Goal: Task Accomplishment & Management: Complete application form

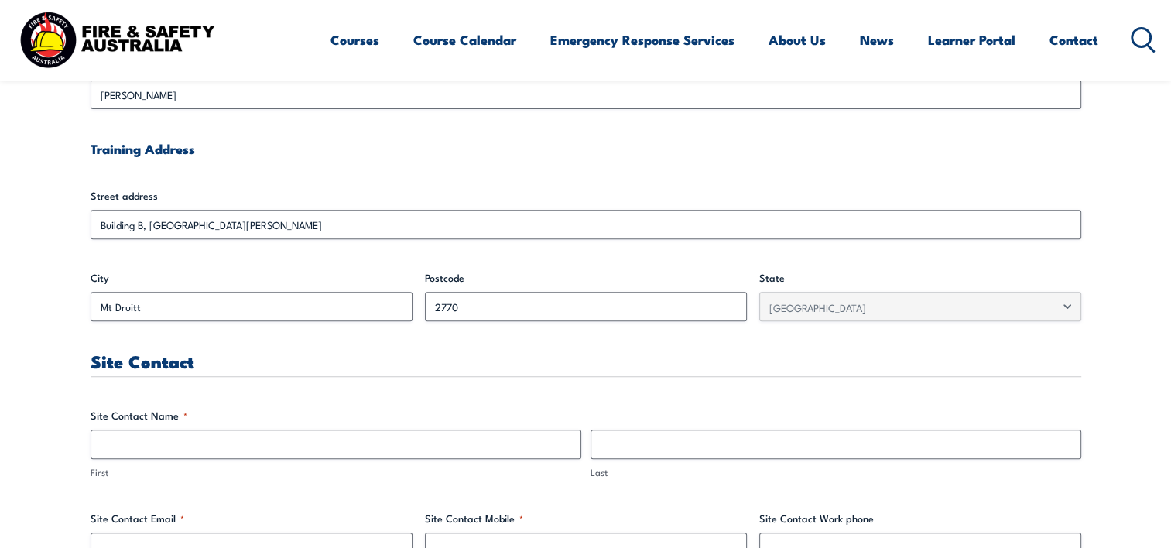
scroll to position [774, 0]
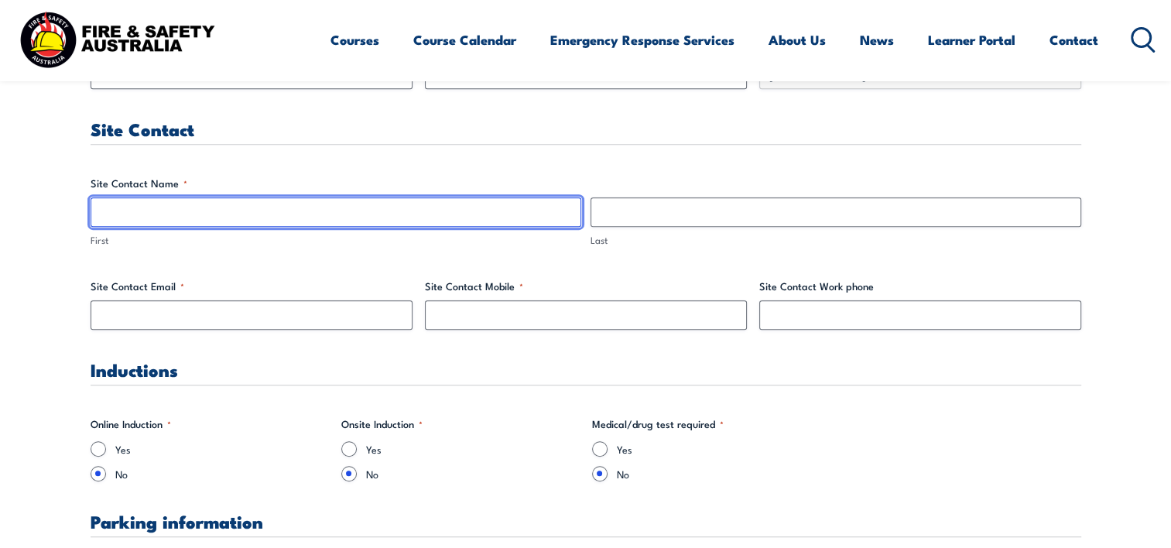
click at [169, 212] on input "First" at bounding box center [336, 211] width 491 height 29
type input "[PERSON_NAME]"
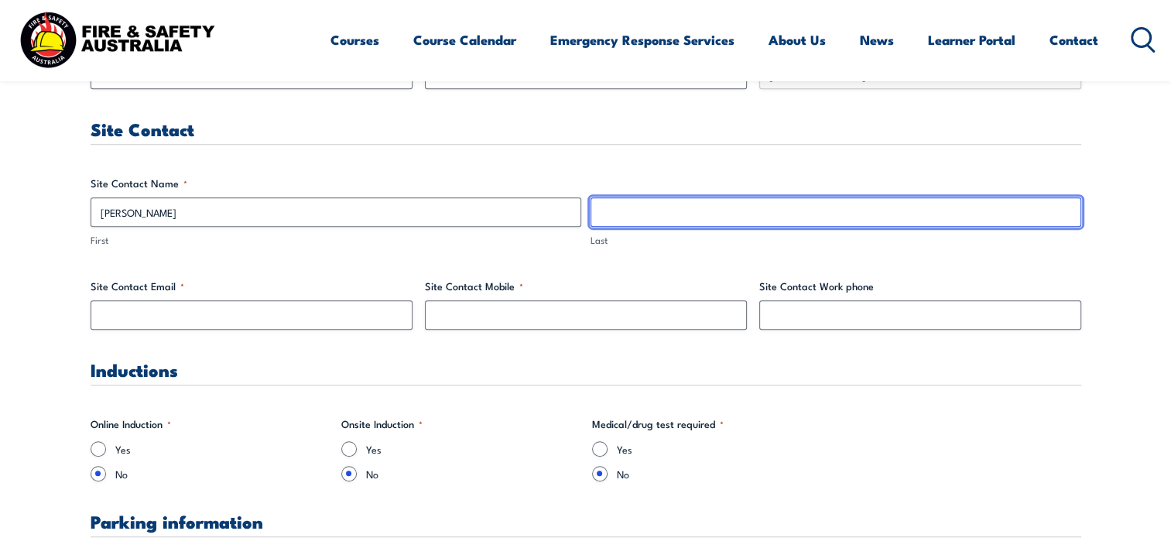
type input "Black"
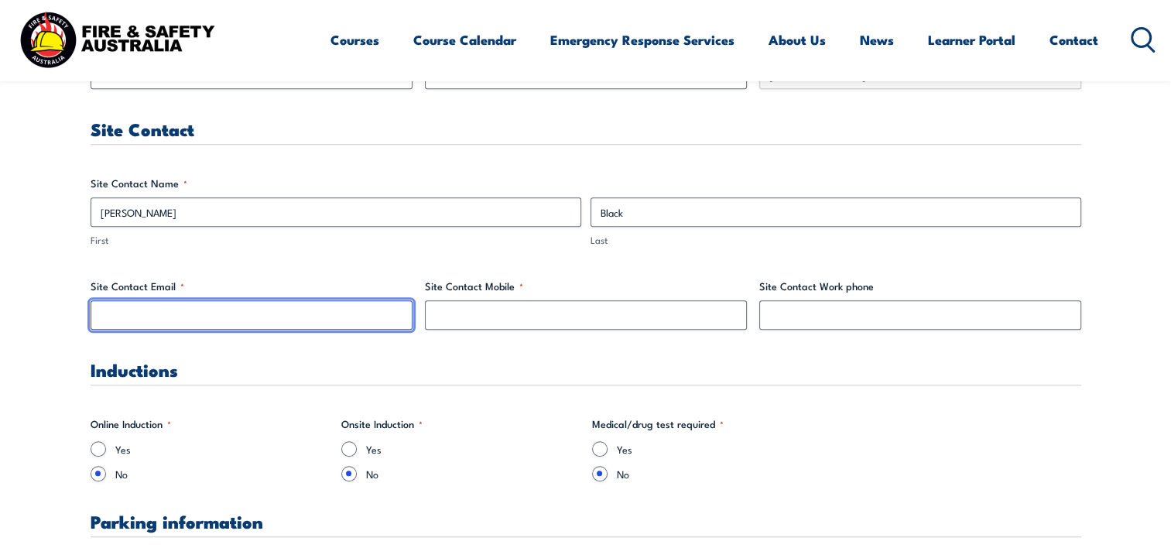
type input "[EMAIL_ADDRESS][DOMAIN_NAME]"
type input "0401746566"
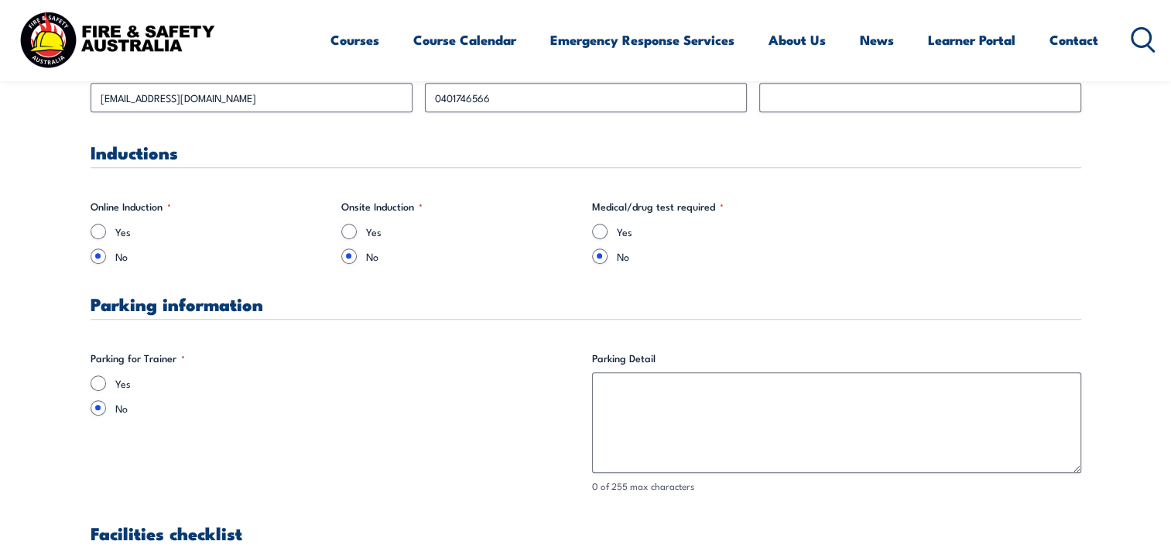
scroll to position [1084, 0]
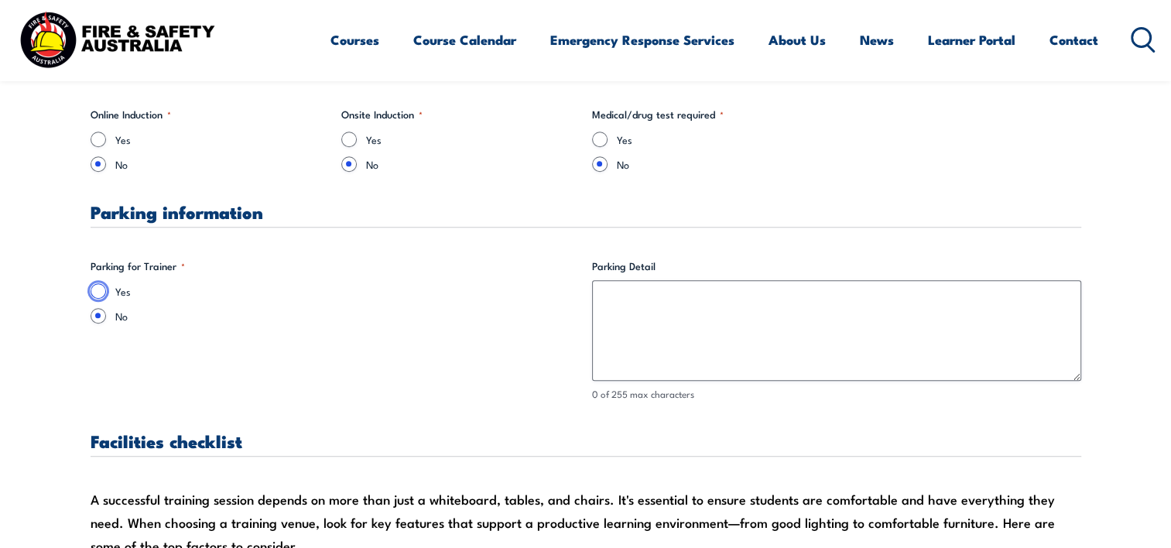
click at [96, 291] on input "Yes" at bounding box center [98, 290] width 15 height 15
radio input "true"
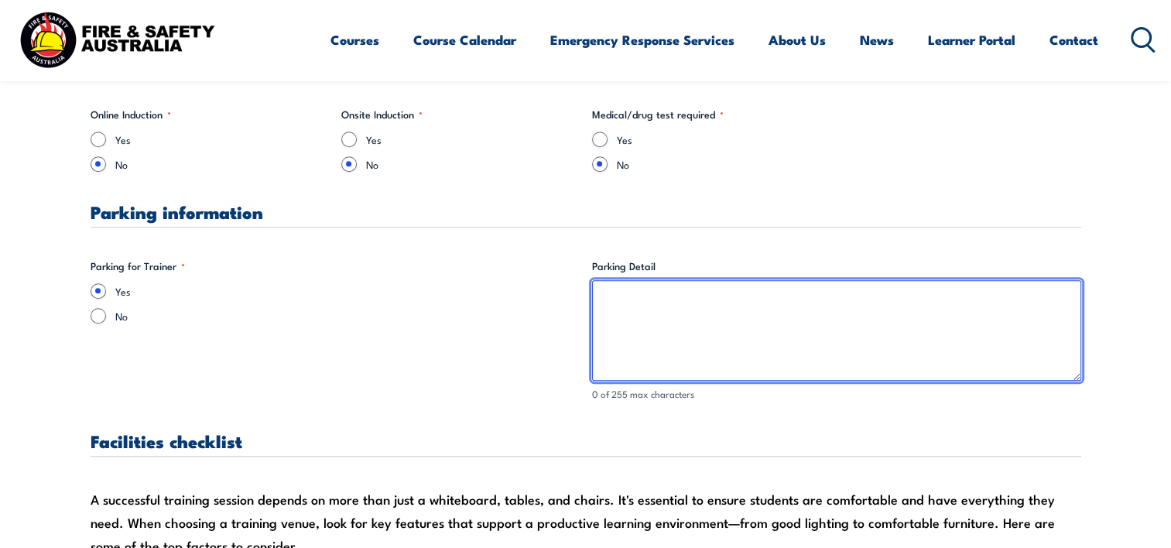
click at [603, 289] on textarea "Parking Detail" at bounding box center [836, 330] width 489 height 101
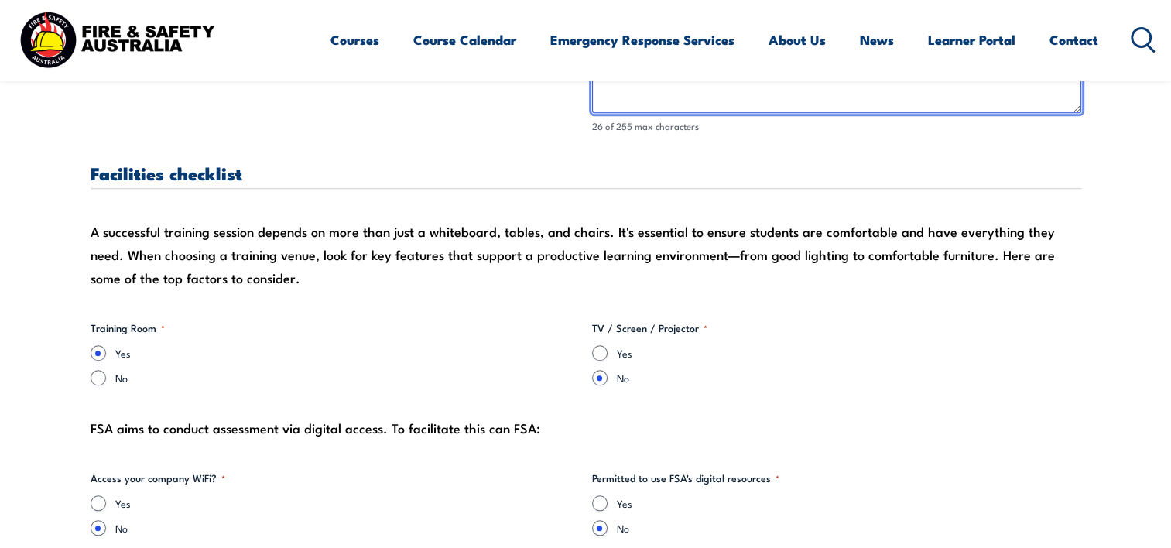
scroll to position [1394, 0]
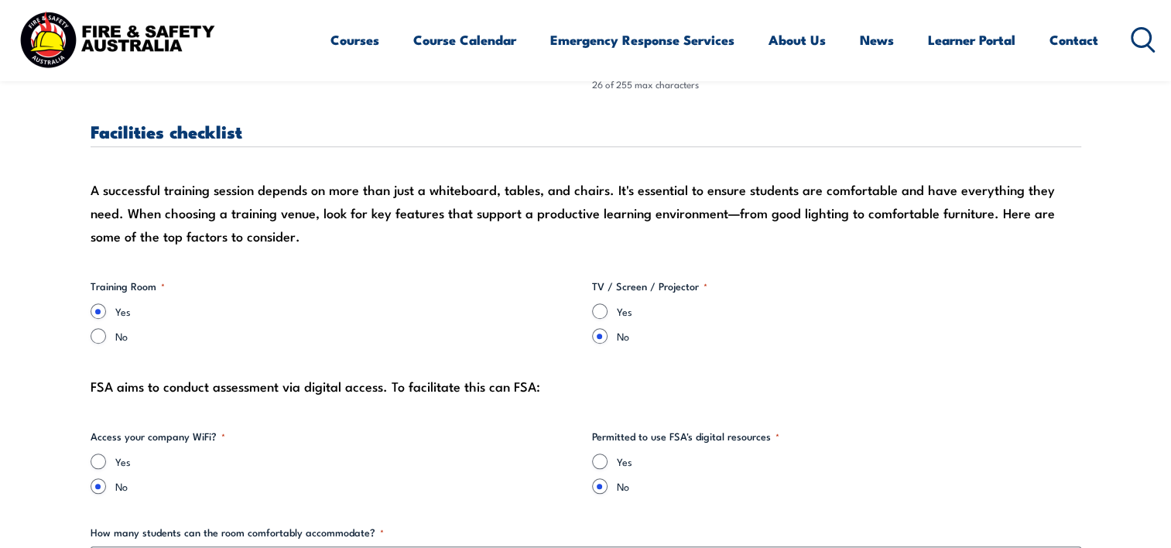
type textarea "Yes we can provide parking"
click at [598, 310] on input "Yes" at bounding box center [599, 310] width 15 height 15
radio input "true"
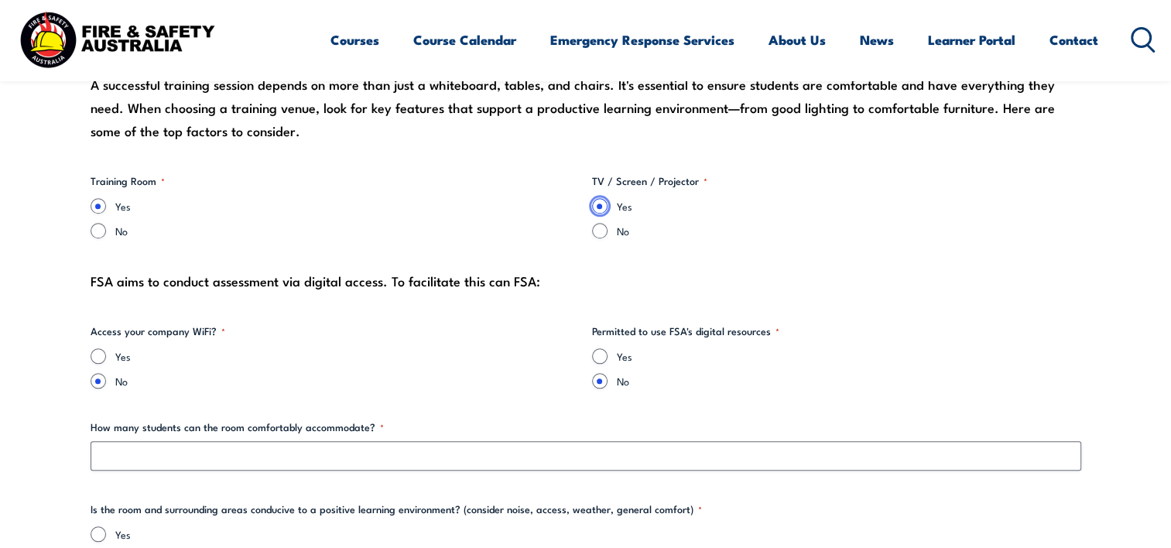
scroll to position [1548, 0]
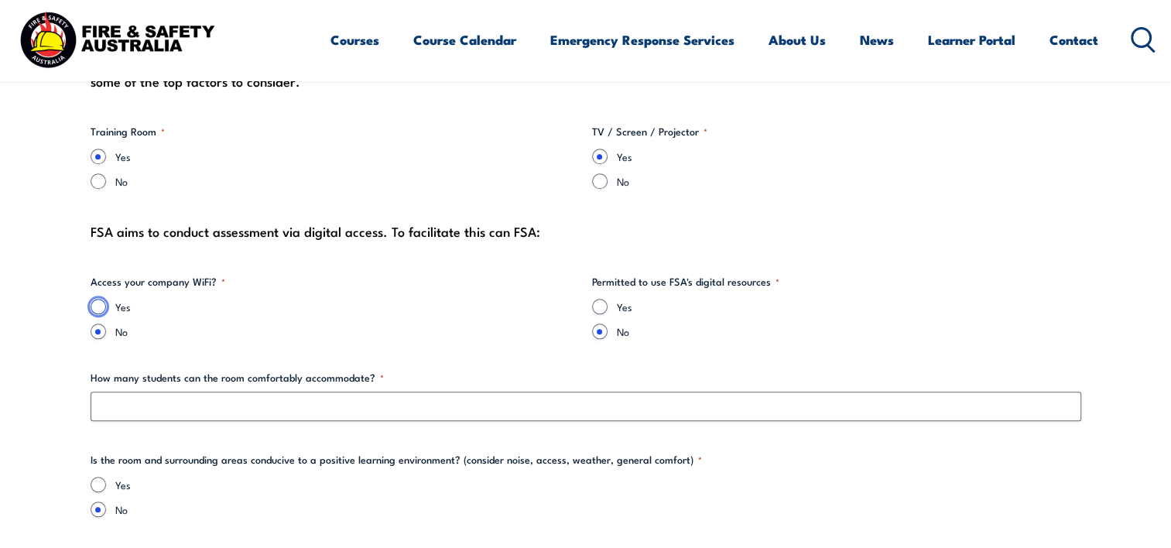
click at [96, 307] on input "Yes" at bounding box center [98, 306] width 15 height 15
radio input "true"
drag, startPoint x: 595, startPoint y: 308, endPoint x: 573, endPoint y: 313, distance: 22.2
click at [595, 308] on input "Yes" at bounding box center [599, 306] width 15 height 15
radio input "true"
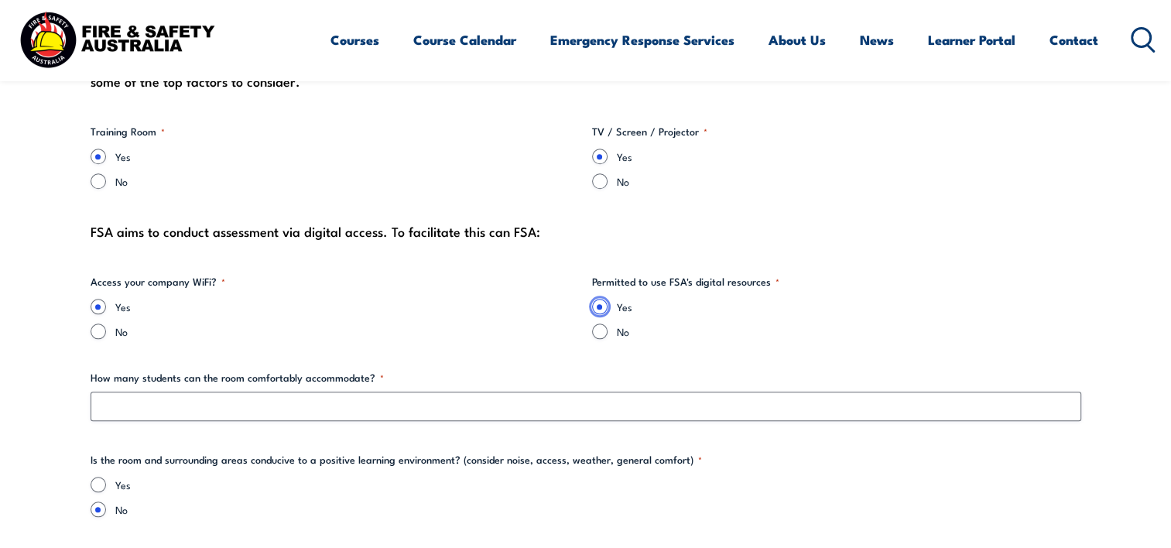
scroll to position [1703, 0]
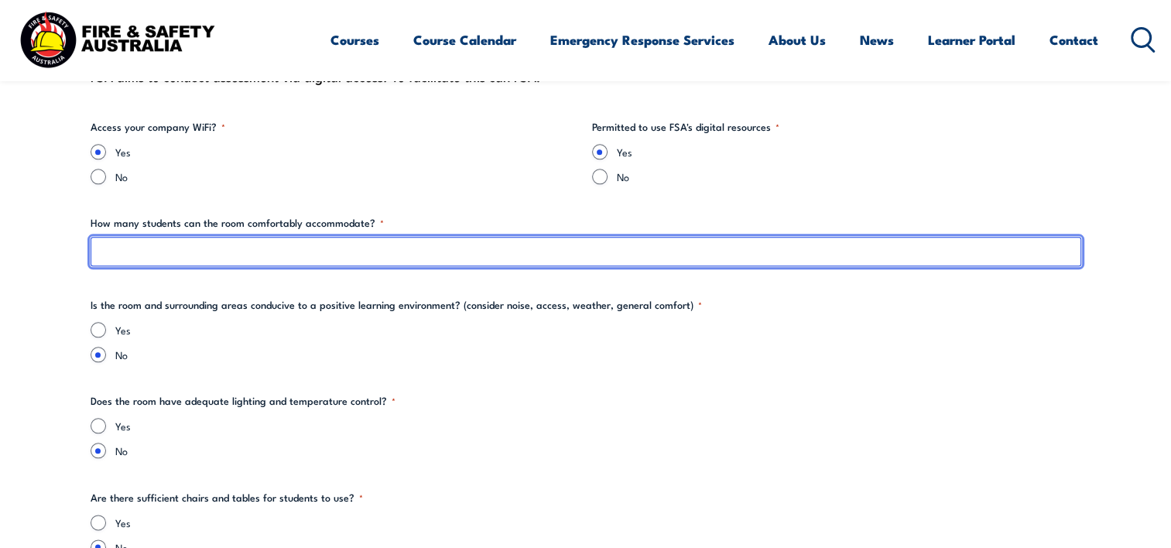
click at [121, 248] on input "How many students can the room comfortably accommodate? *" at bounding box center [586, 251] width 991 height 29
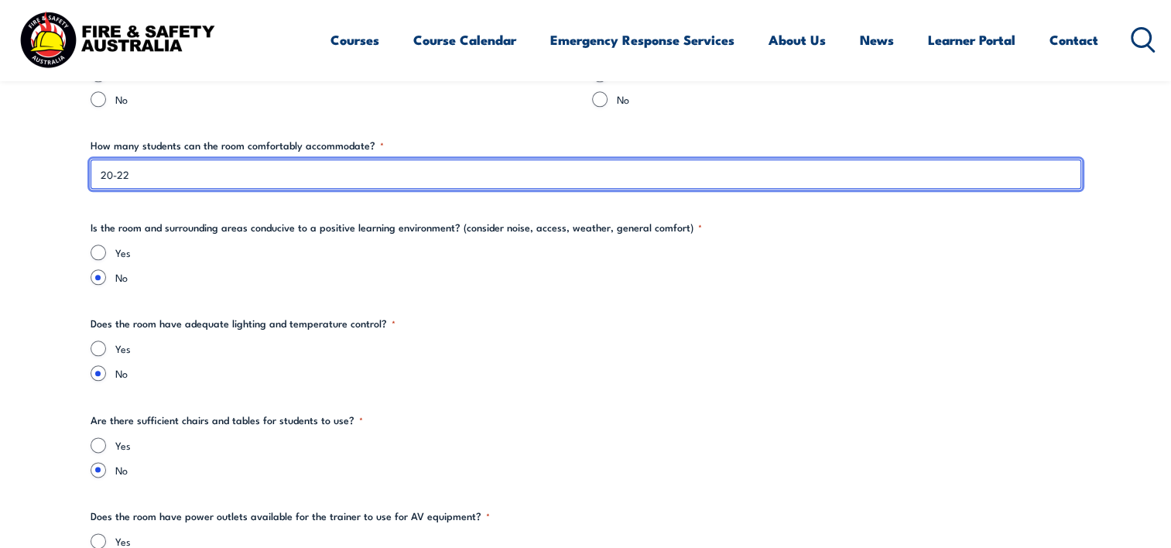
type input "20-22"
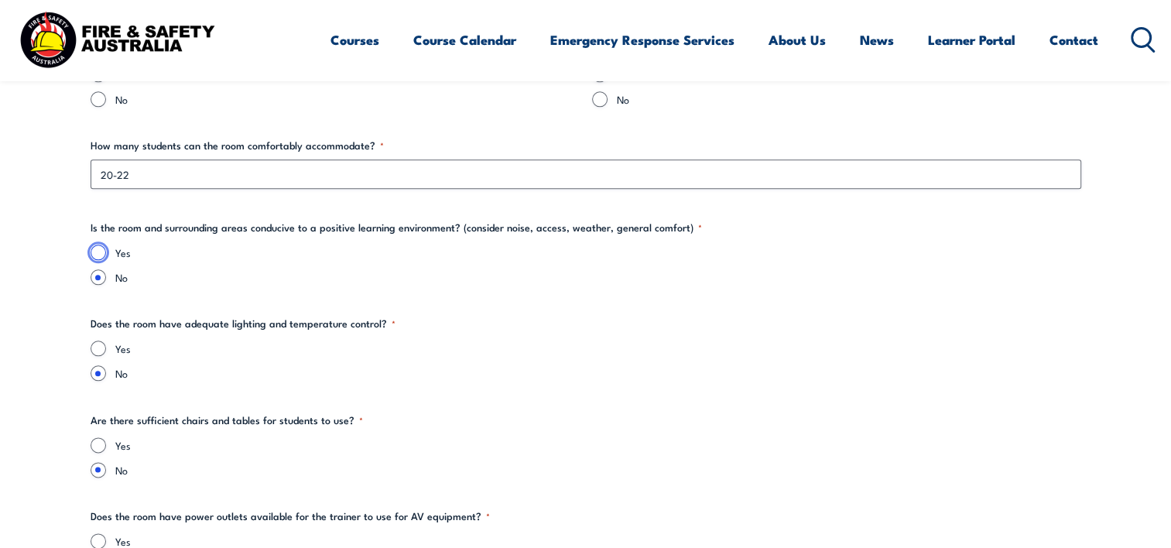
click at [99, 251] on input "Yes" at bounding box center [98, 252] width 15 height 15
radio input "true"
click at [95, 347] on input "Yes" at bounding box center [98, 348] width 15 height 15
radio input "true"
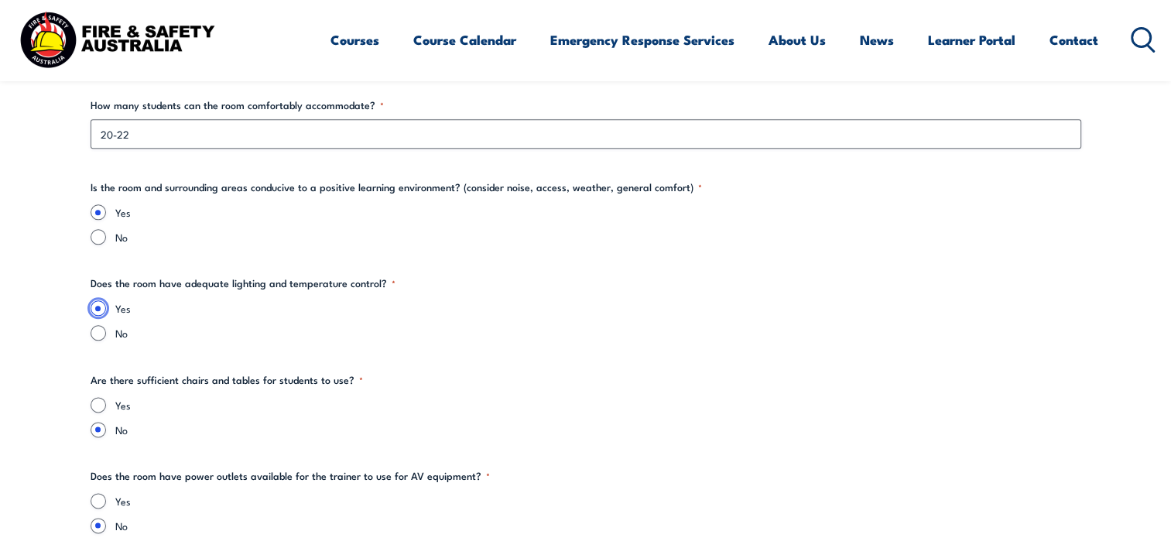
scroll to position [1858, 0]
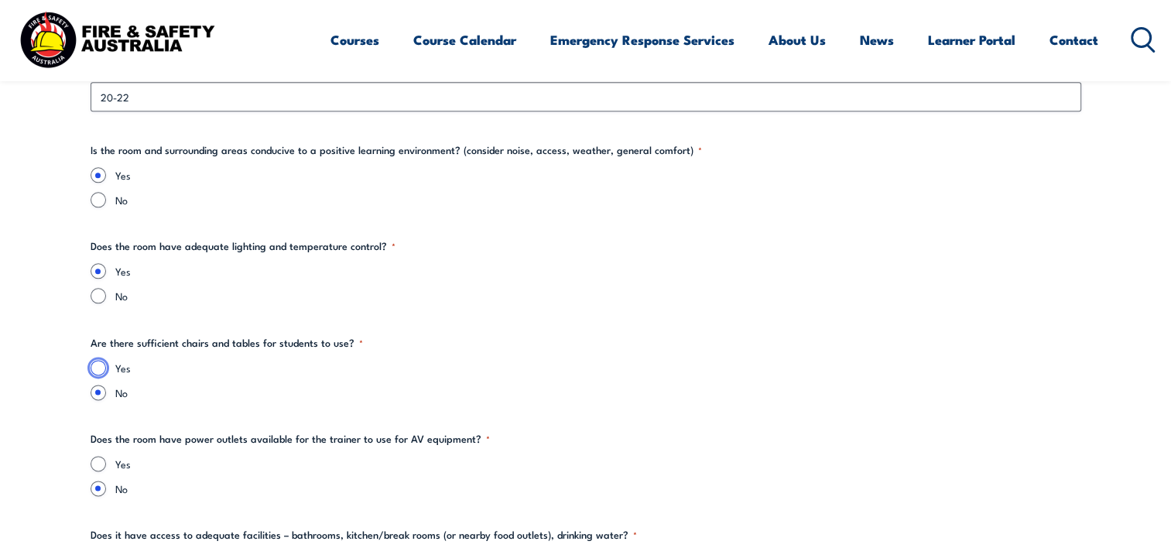
drag, startPoint x: 94, startPoint y: 362, endPoint x: 111, endPoint y: 369, distance: 18.4
click at [98, 366] on input "Yes" at bounding box center [98, 367] width 15 height 15
radio input "true"
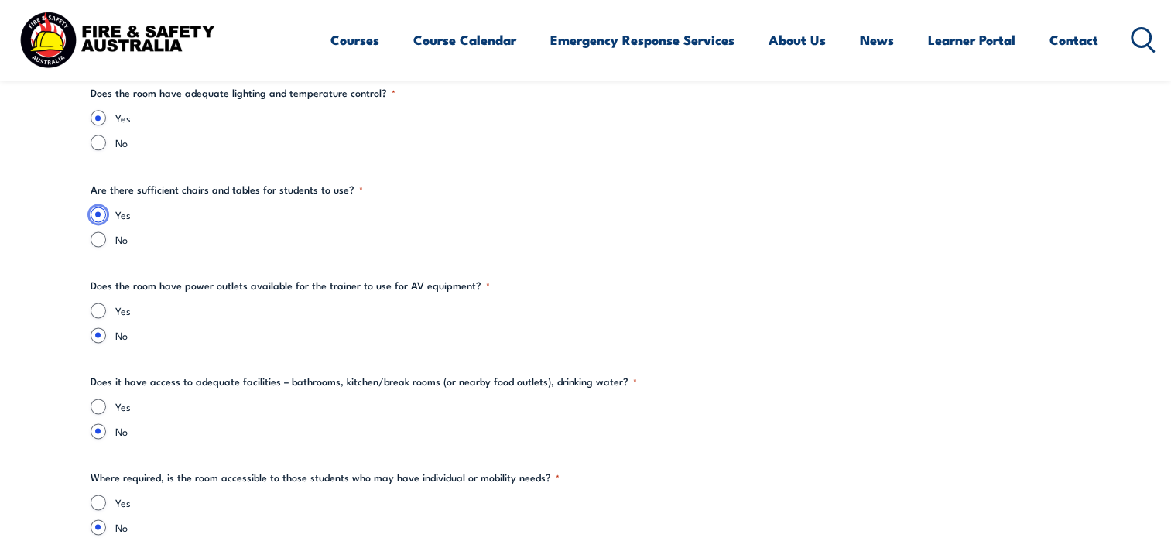
scroll to position [2013, 0]
drag, startPoint x: 101, startPoint y: 310, endPoint x: 122, endPoint y: 313, distance: 21.1
click at [100, 310] on input "Yes" at bounding box center [98, 308] width 15 height 15
radio input "true"
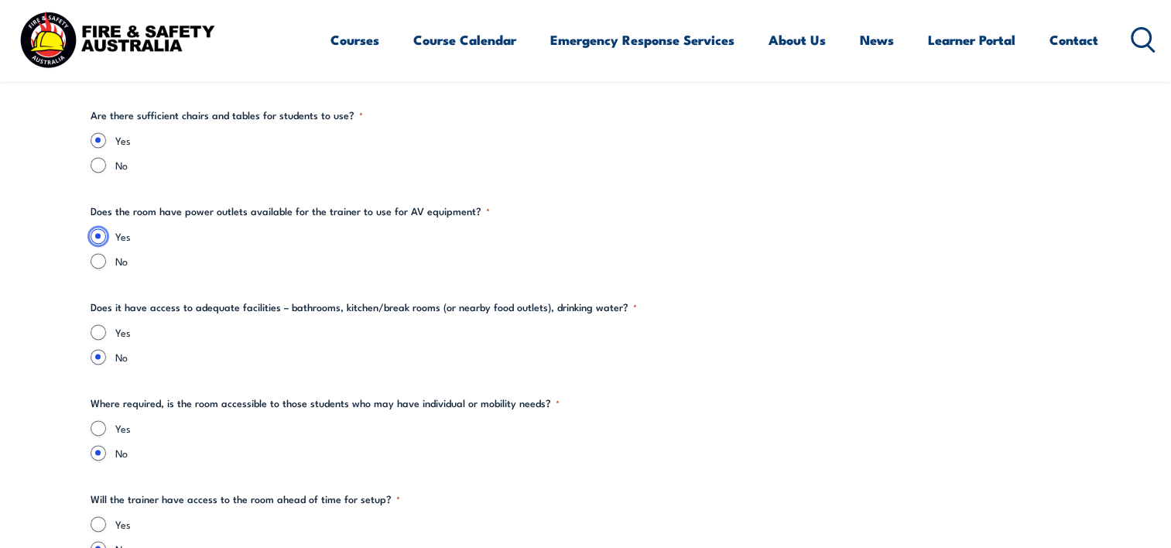
scroll to position [2168, 0]
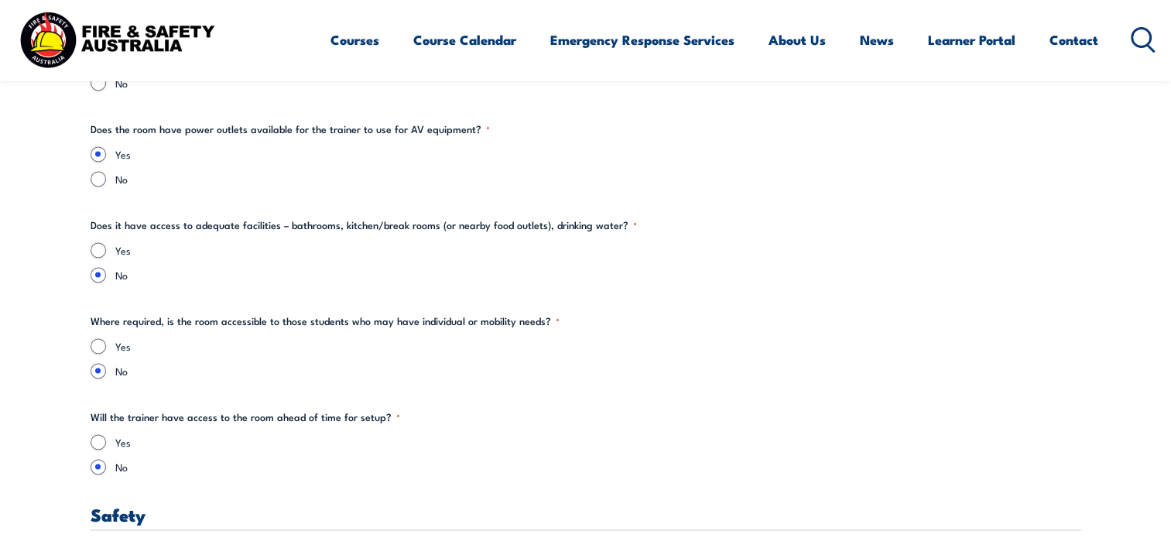
drag, startPoint x: 90, startPoint y: 254, endPoint x: 94, endPoint y: 263, distance: 10.1
click at [91, 255] on div "Yes" at bounding box center [586, 249] width 991 height 15
click at [102, 249] on input "Yes" at bounding box center [98, 249] width 15 height 15
radio input "true"
click at [92, 341] on input "Yes" at bounding box center [98, 345] width 15 height 15
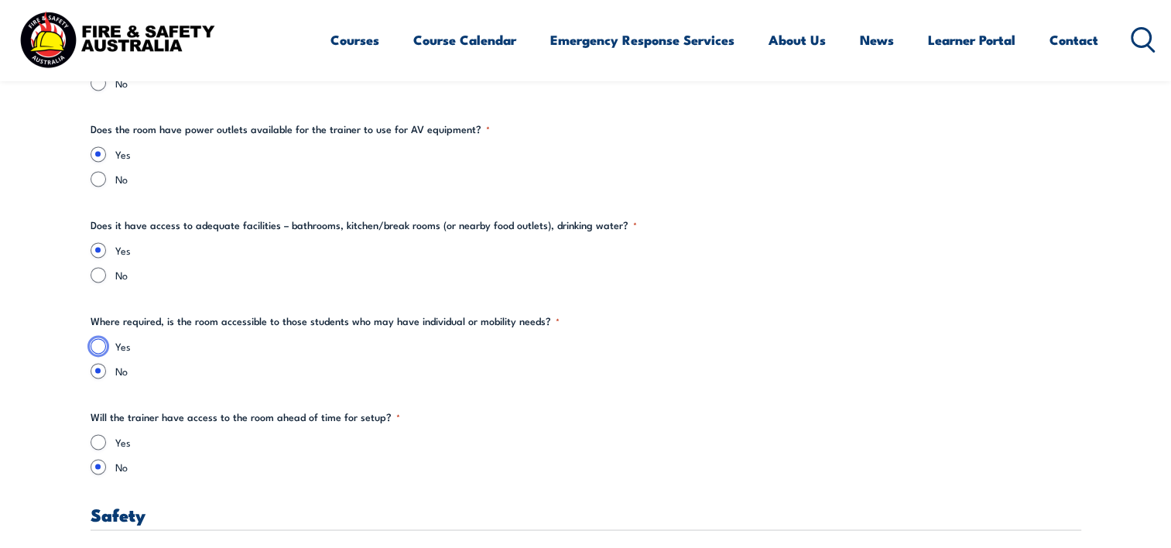
radio input "true"
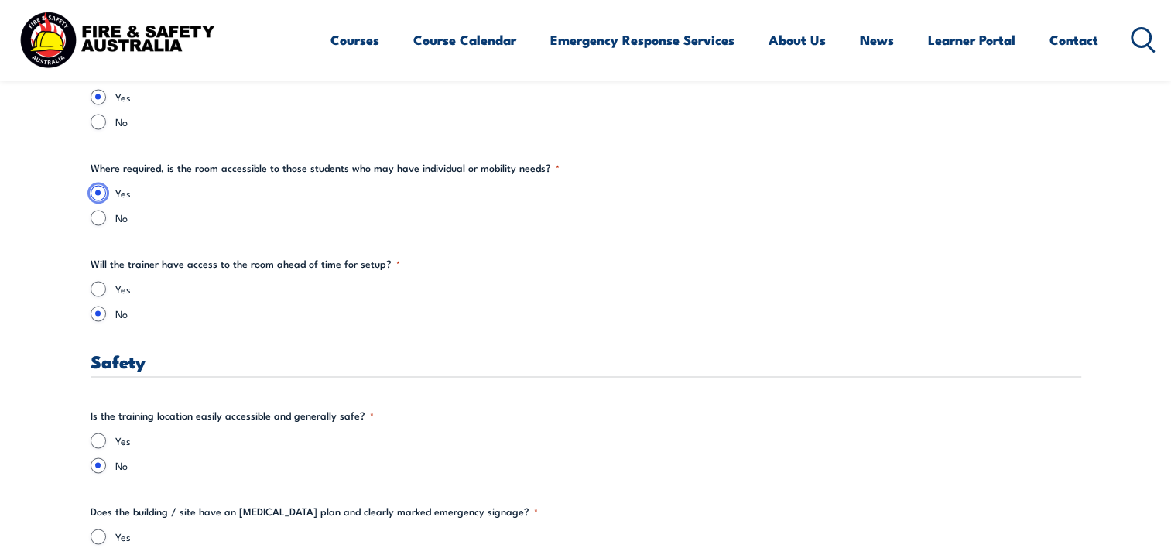
scroll to position [2323, 0]
drag, startPoint x: 94, startPoint y: 285, endPoint x: 118, endPoint y: 290, distance: 24.6
click at [94, 288] on input "Yes" at bounding box center [98, 286] width 15 height 15
radio input "true"
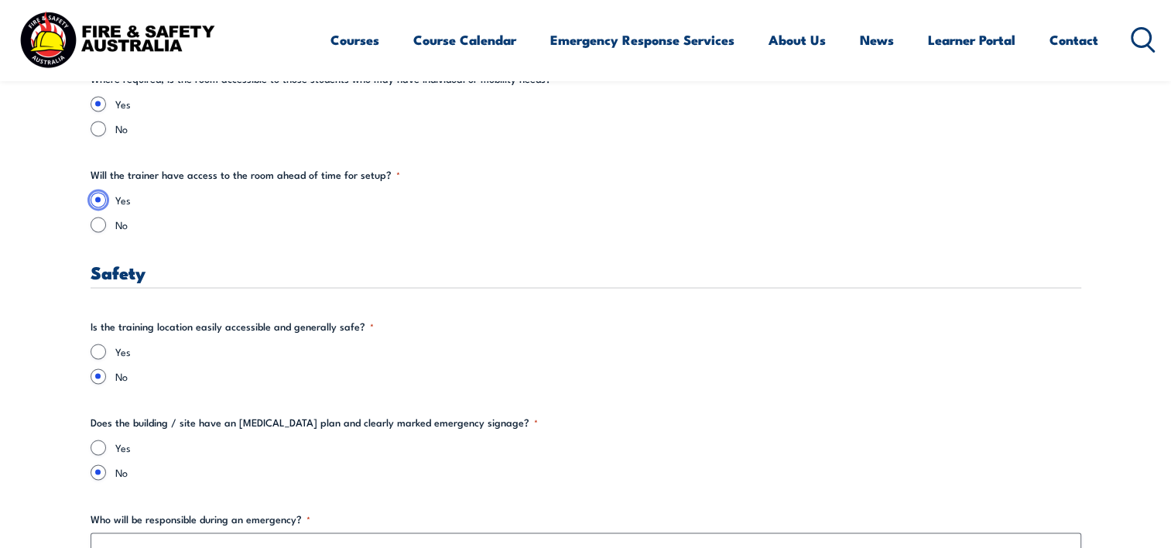
scroll to position [2477, 0]
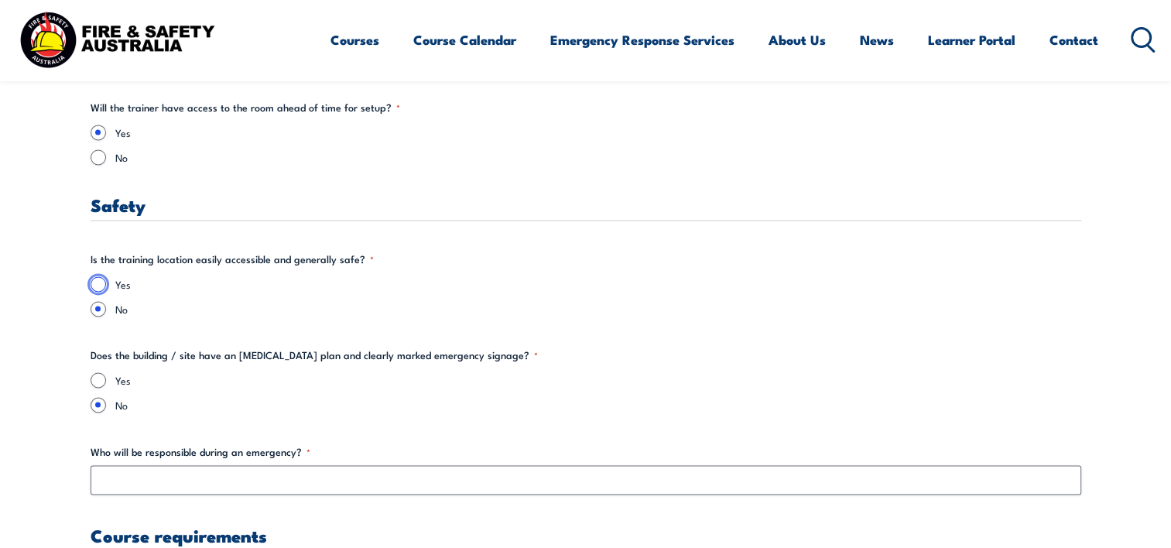
drag, startPoint x: 96, startPoint y: 288, endPoint x: 149, endPoint y: 289, distance: 52.7
click at [96, 288] on input "Yes" at bounding box center [98, 283] width 15 height 15
radio input "true"
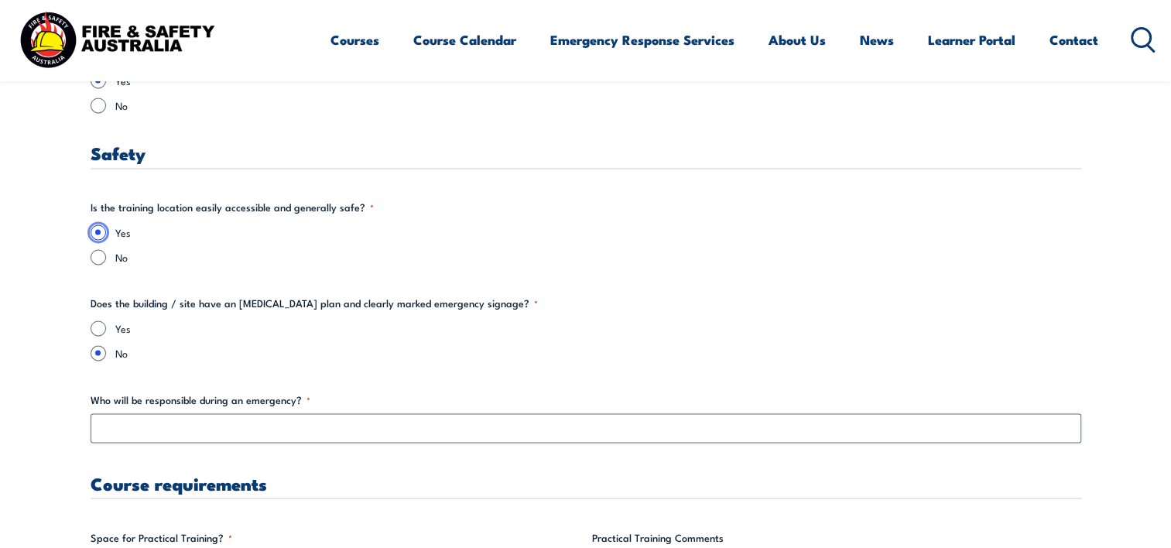
scroll to position [2632, 0]
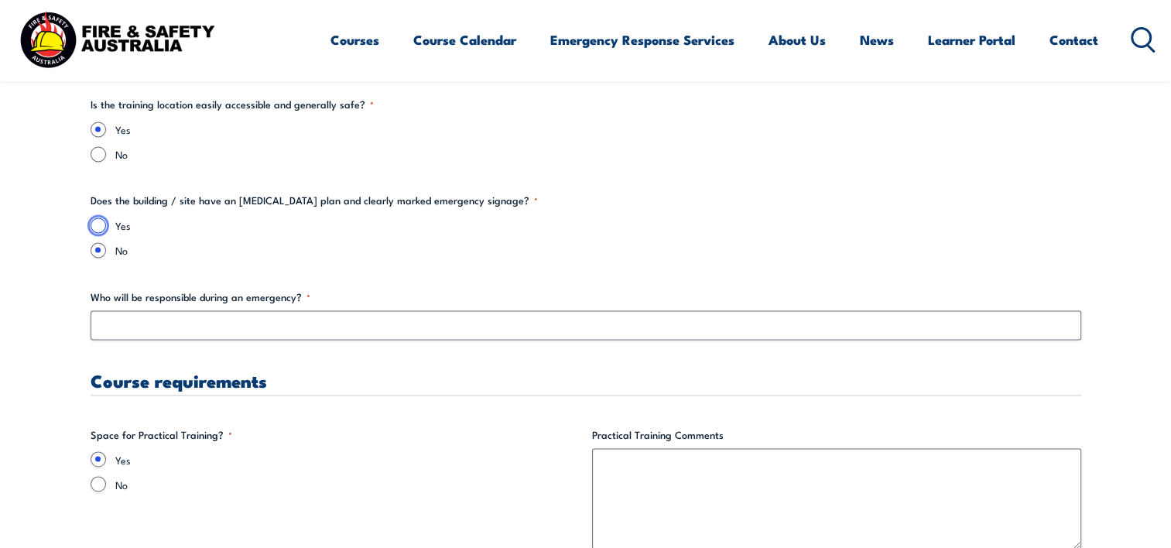
click at [99, 225] on input "Yes" at bounding box center [98, 225] width 15 height 15
radio input "true"
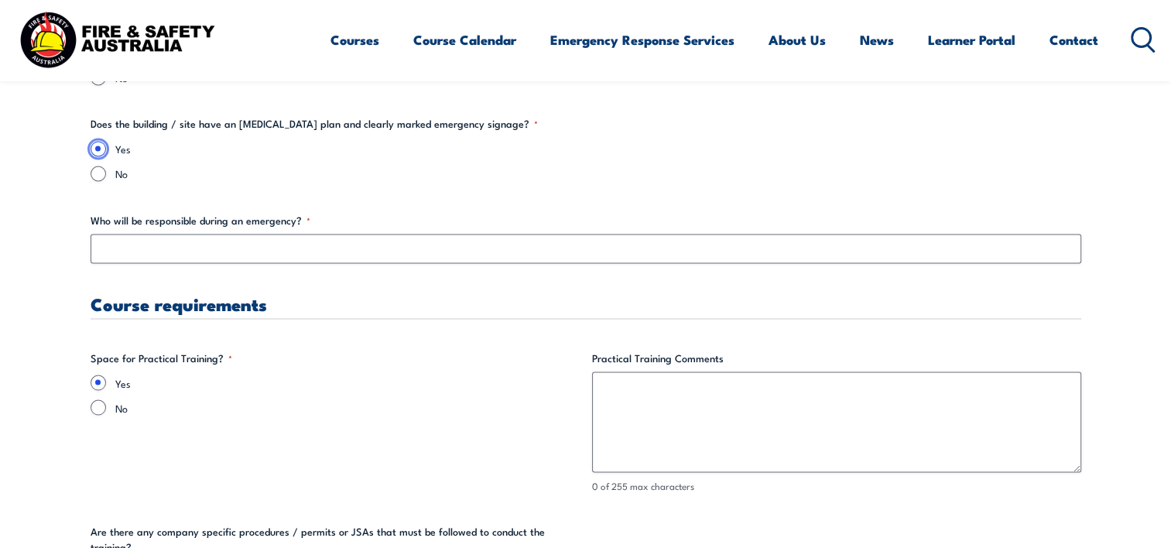
scroll to position [2710, 0]
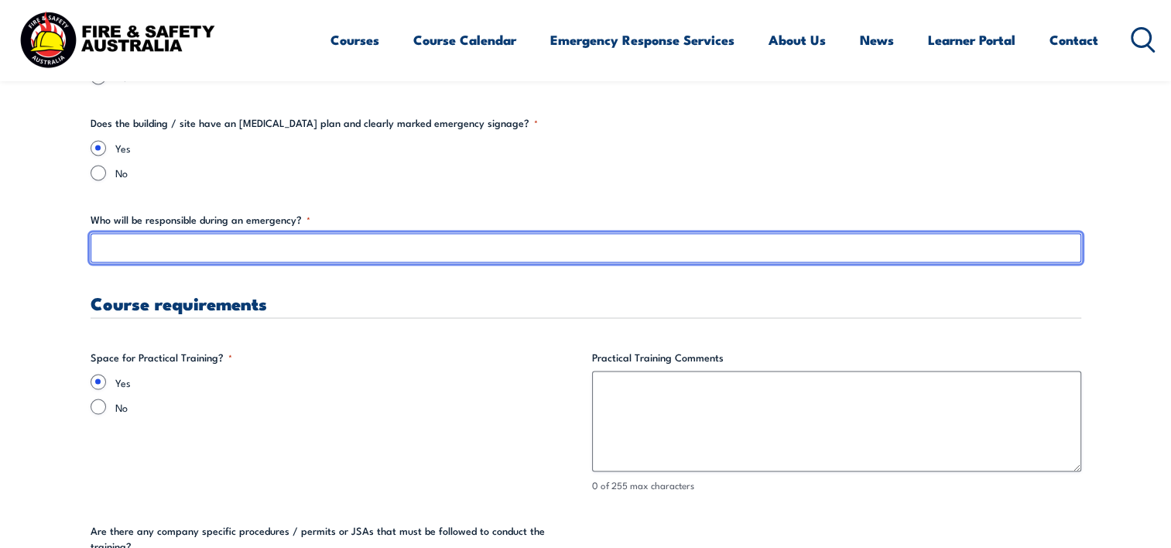
click at [127, 252] on input "Who will be responsible during an emergency? *" at bounding box center [586, 247] width 991 height 29
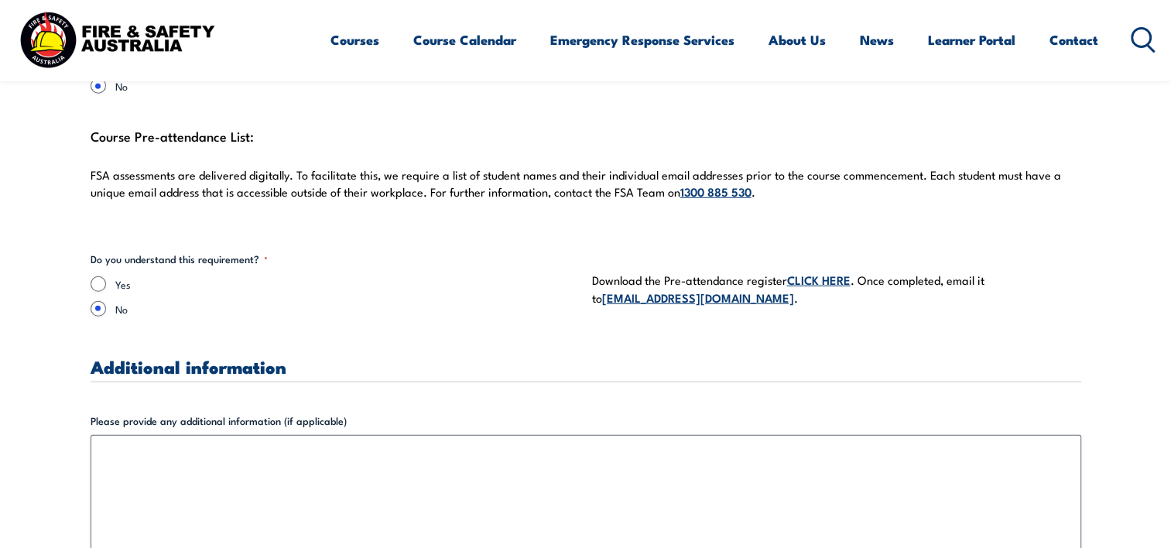
scroll to position [4181, 0]
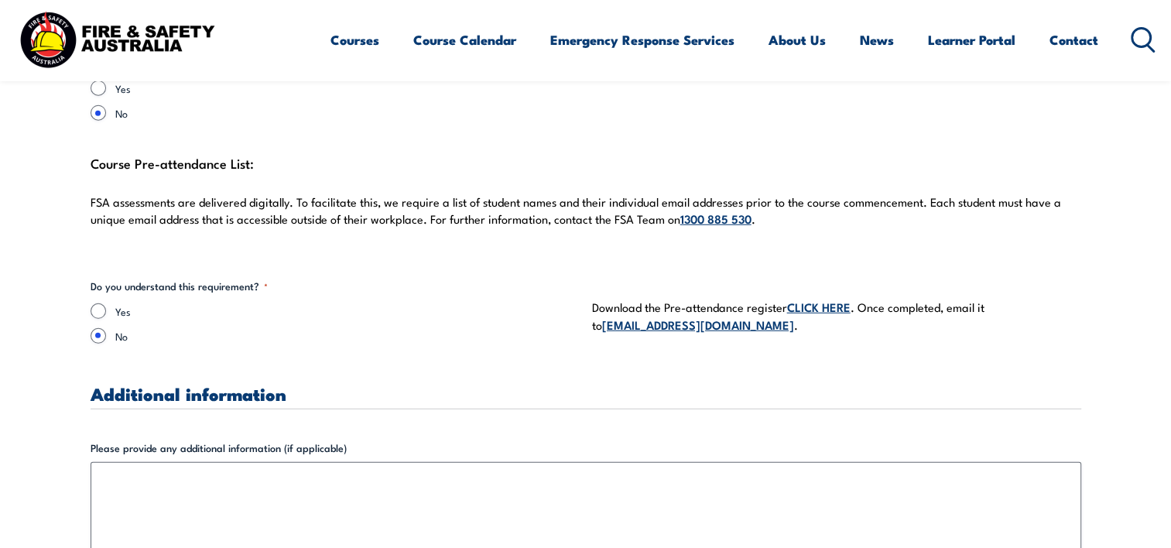
type input "Chief Fire Warden - [PERSON_NAME]"
click at [103, 303] on input "Yes" at bounding box center [98, 310] width 15 height 15
radio input "true"
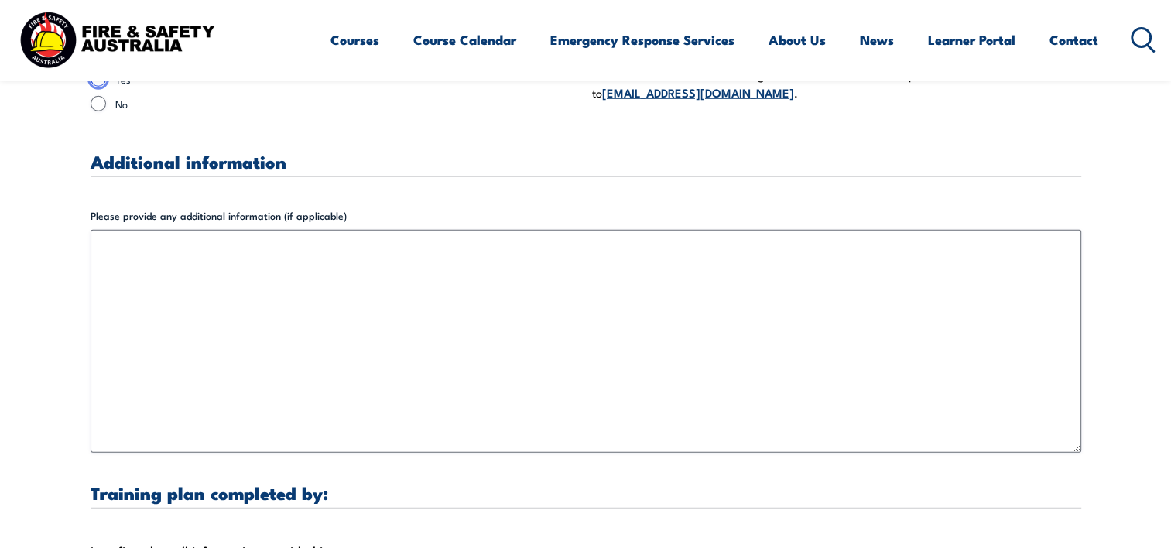
scroll to position [4645, 0]
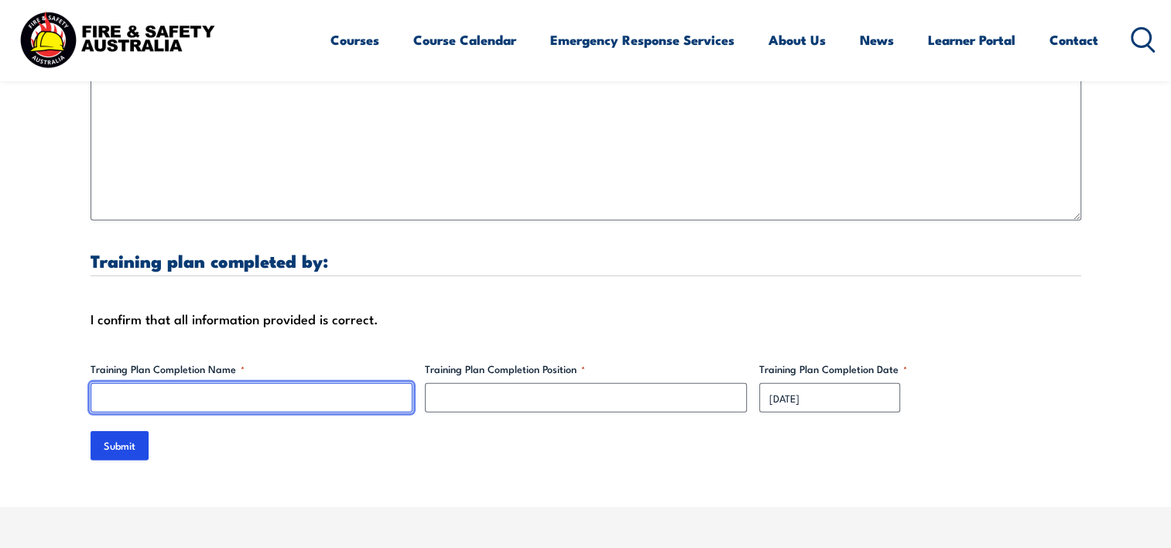
click at [126, 383] on input "Training Plan Completion Name *" at bounding box center [252, 397] width 322 height 29
click at [161, 383] on input "[PERSON_NAME]" at bounding box center [252, 397] width 322 height 29
type input "[PERSON_NAME]"
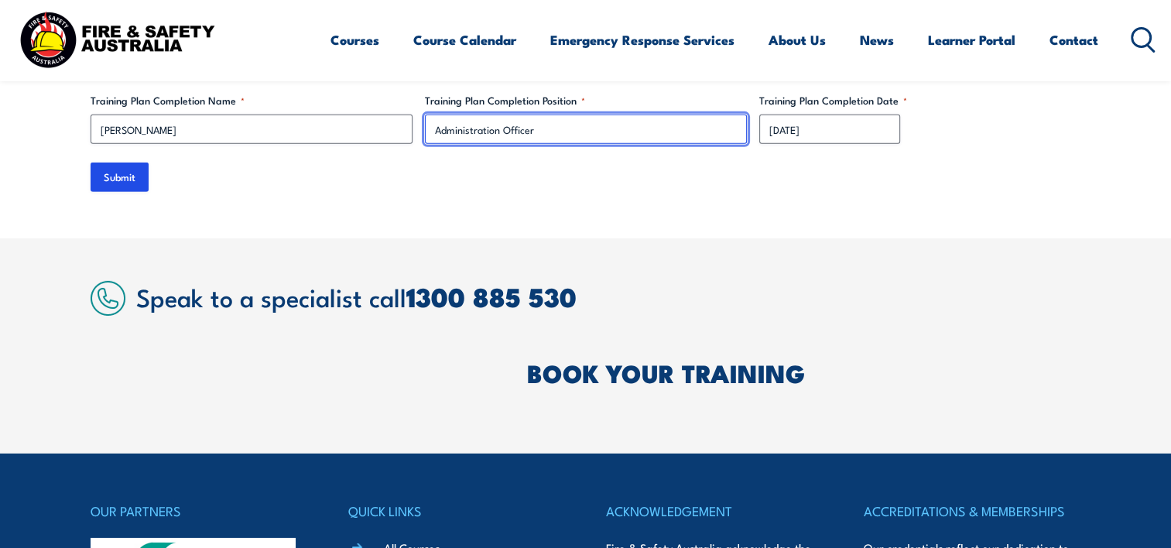
scroll to position [4877, 0]
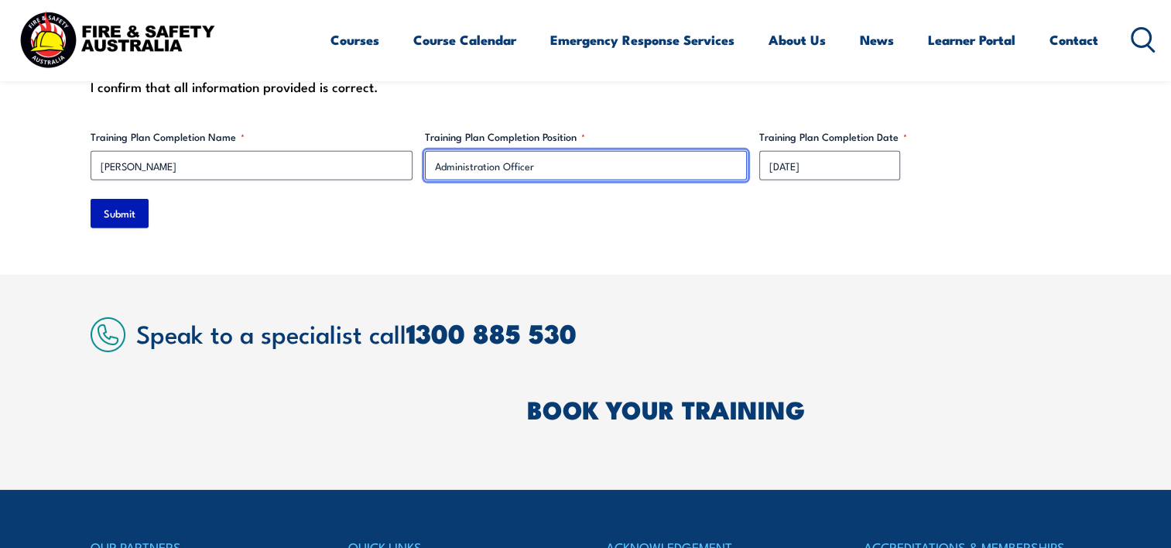
type input "Administration Officer"
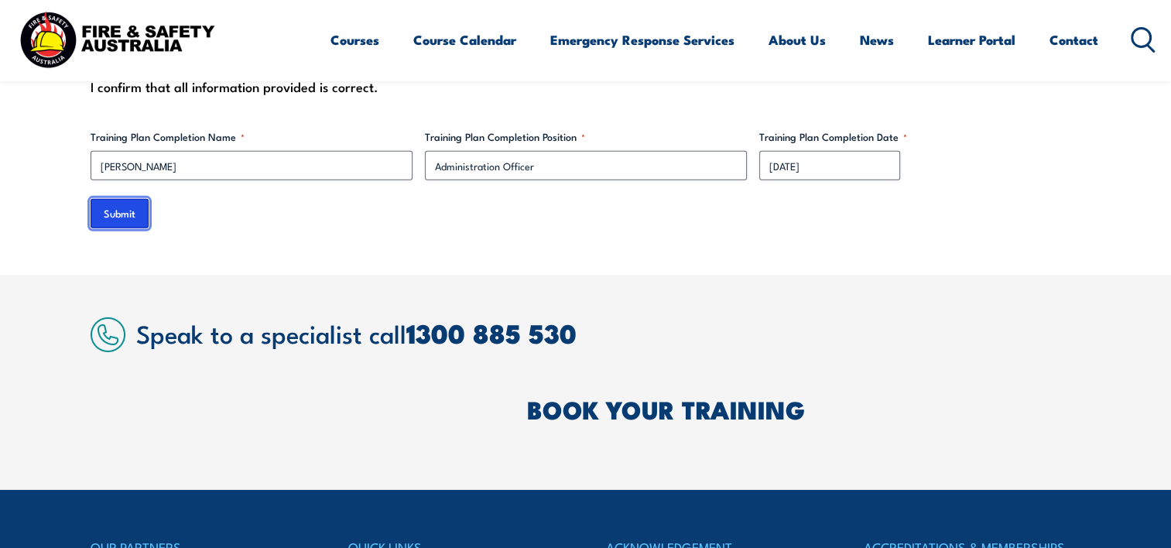
click at [132, 199] on input "Submit" at bounding box center [120, 213] width 58 height 29
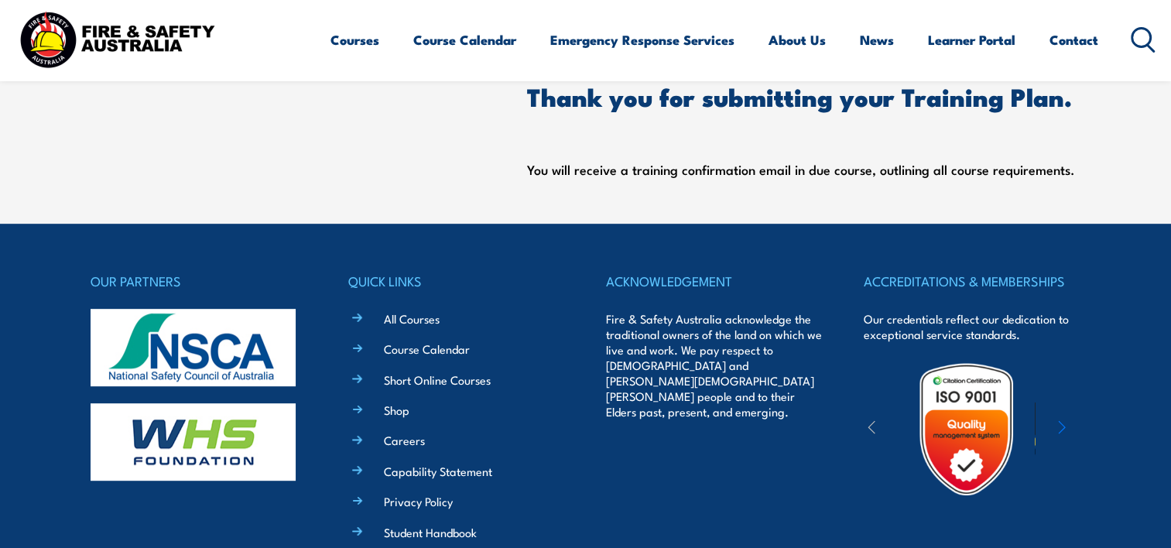
scroll to position [917, 0]
